Goal: Find specific page/section: Find specific page/section

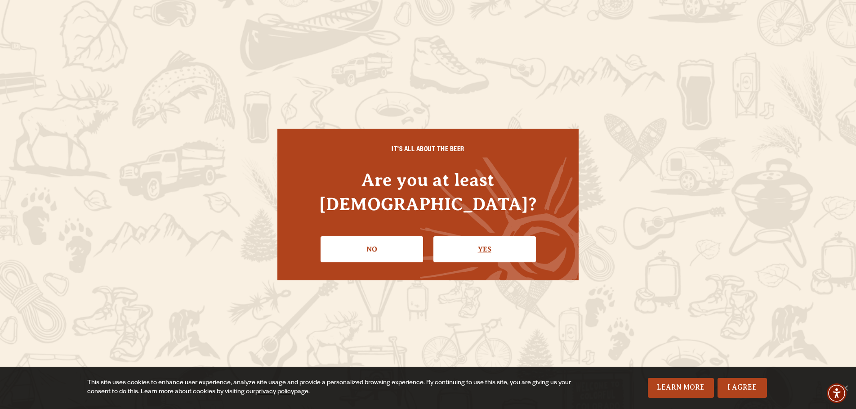
click at [529, 237] on link "Yes" at bounding box center [485, 249] width 103 height 26
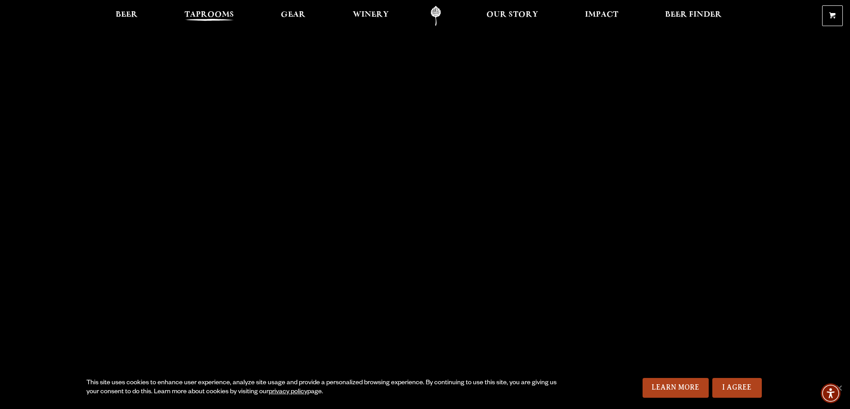
click at [184, 18] on span "Taprooms" at bounding box center [208, 14] width 49 height 7
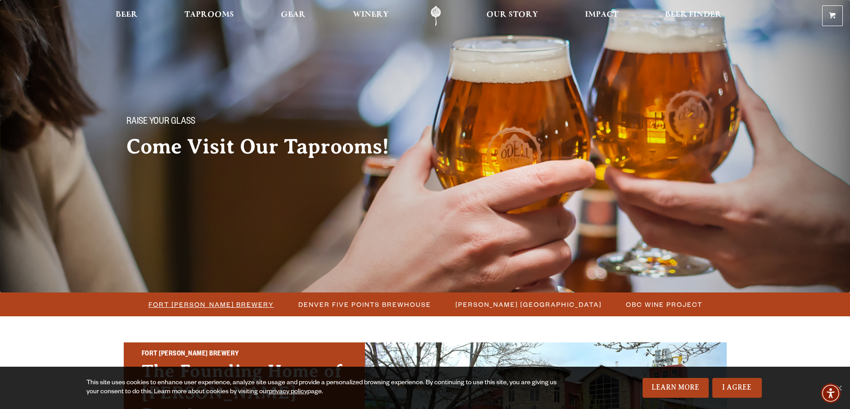
click at [192, 310] on span "Fort [PERSON_NAME] Brewery" at bounding box center [210, 304] width 125 height 13
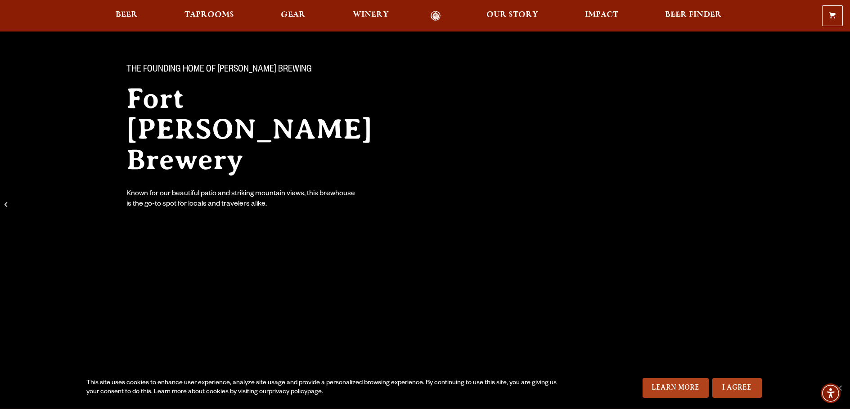
scroll to position [180, 0]
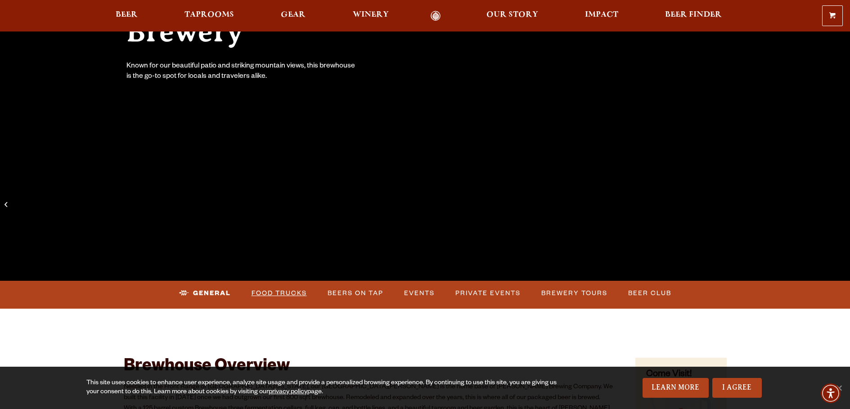
click at [310, 295] on link "Food Trucks" at bounding box center [279, 293] width 63 height 21
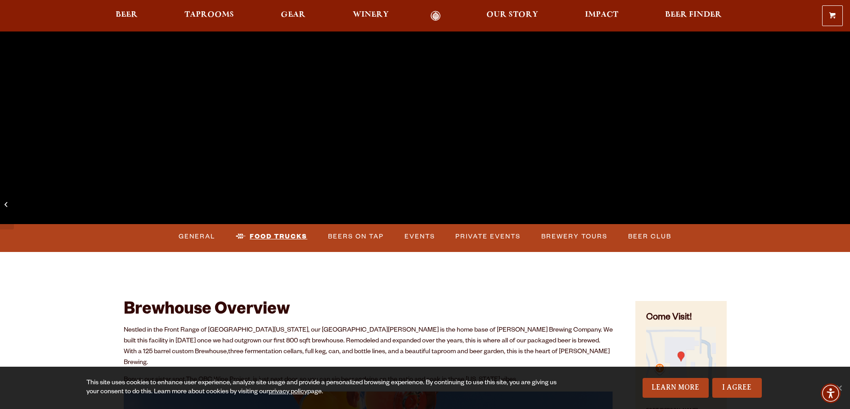
scroll to position [315, 0]
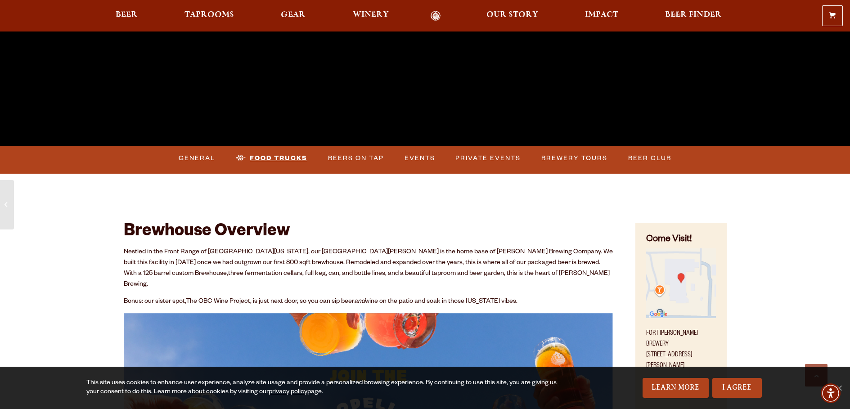
click at [311, 155] on link "Food Trucks" at bounding box center [271, 158] width 79 height 21
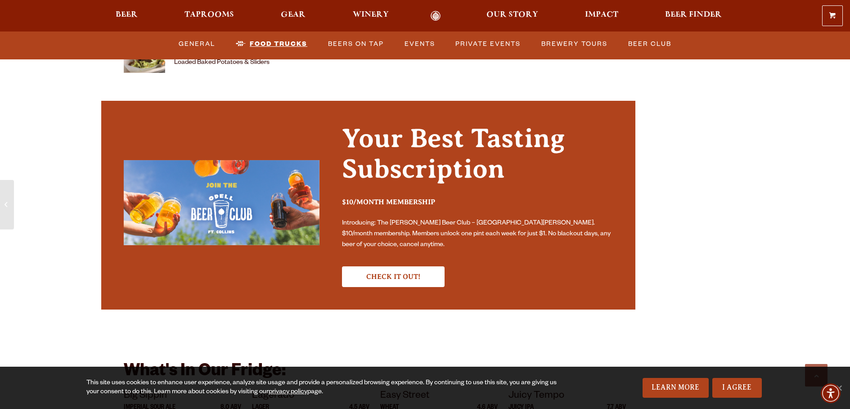
scroll to position [2788, 0]
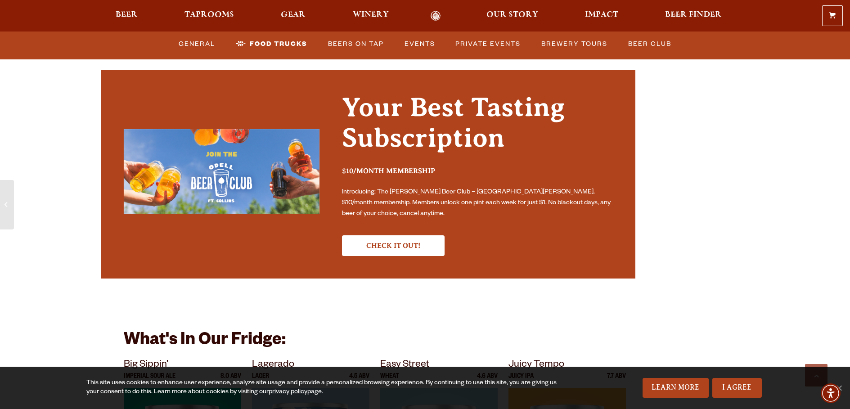
click at [174, 25] on h4 "Baked" at bounding box center [355, 17] width 362 height 14
